Goal: Task Accomplishment & Management: Manage account settings

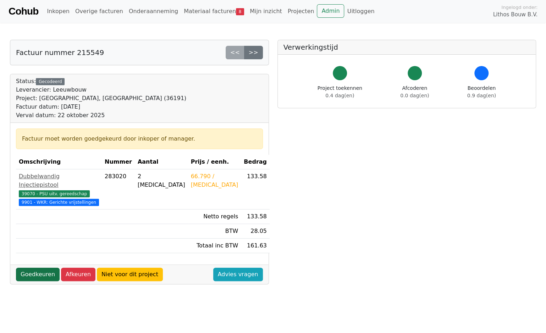
click at [41, 274] on link "Goedkeuren" at bounding box center [38, 273] width 44 height 13
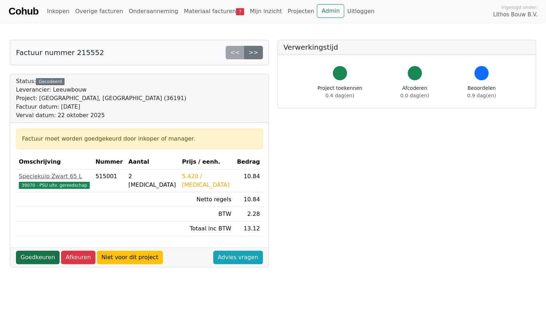
click at [35, 256] on link "Goedkeuren" at bounding box center [38, 256] width 44 height 13
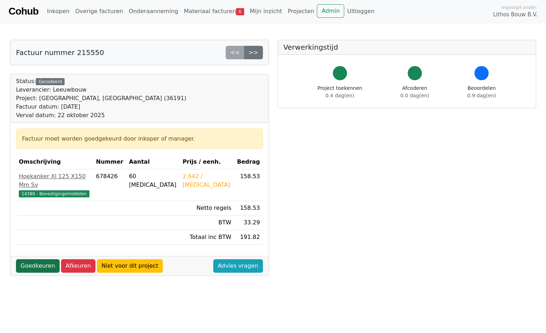
click at [40, 259] on link "Goedkeuren" at bounding box center [38, 265] width 44 height 13
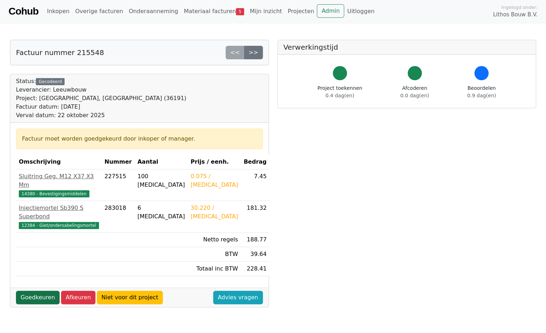
click at [44, 291] on link "Goedkeuren" at bounding box center [38, 297] width 44 height 13
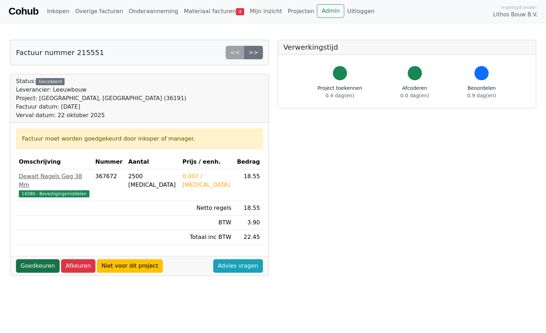
click at [35, 259] on link "Goedkeuren" at bounding box center [38, 265] width 44 height 13
click at [40, 259] on link "Goedkeuren" at bounding box center [38, 265] width 44 height 13
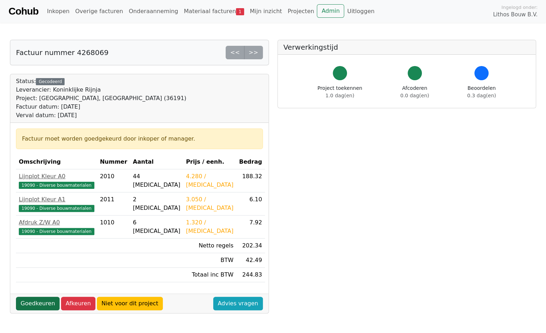
click at [39, 303] on link "Goedkeuren" at bounding box center [38, 303] width 44 height 13
